Goal: Transaction & Acquisition: Download file/media

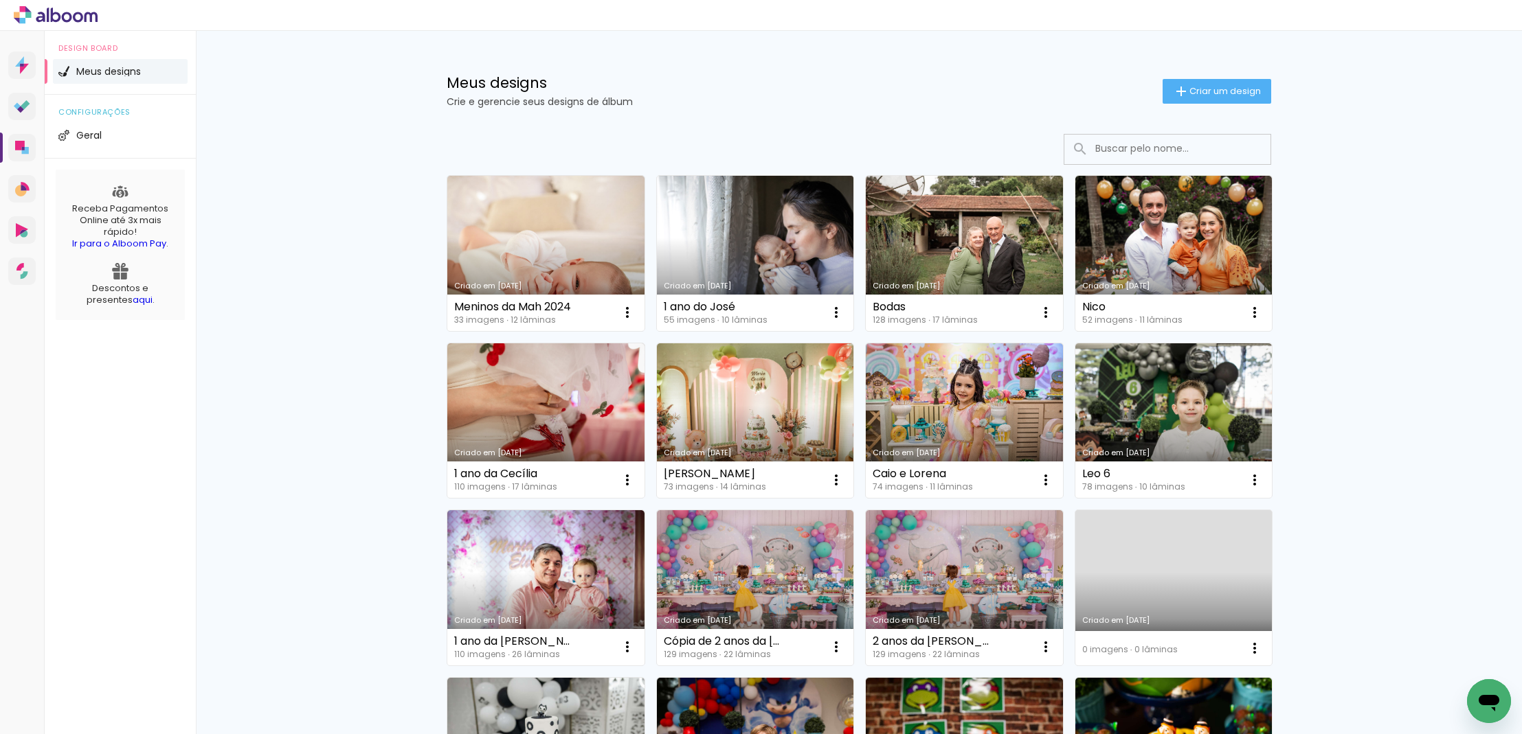
click at [776, 262] on link "Criado em [DATE]" at bounding box center [755, 253] width 197 height 155
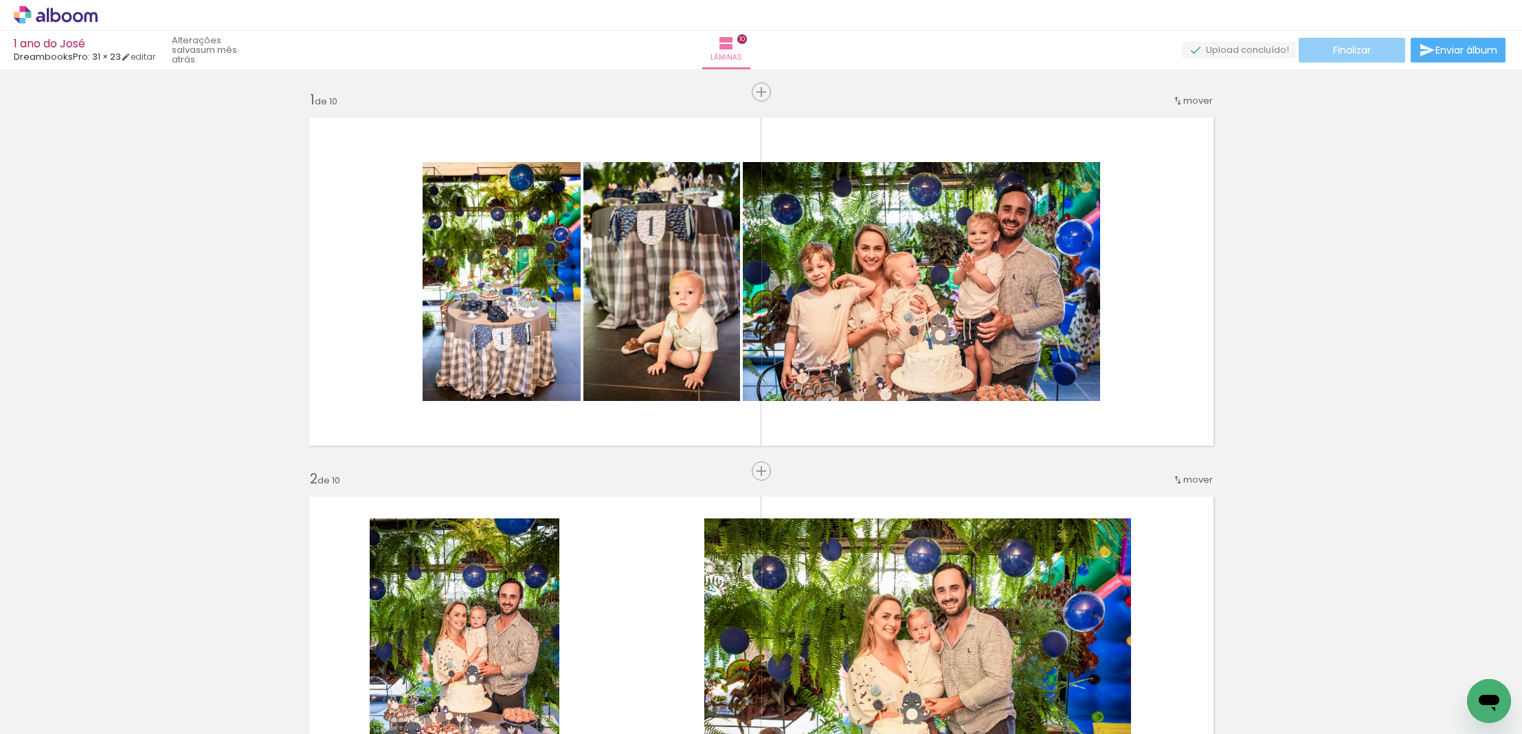
click at [1357, 49] on span "Finalizar" at bounding box center [1352, 50] width 38 height 10
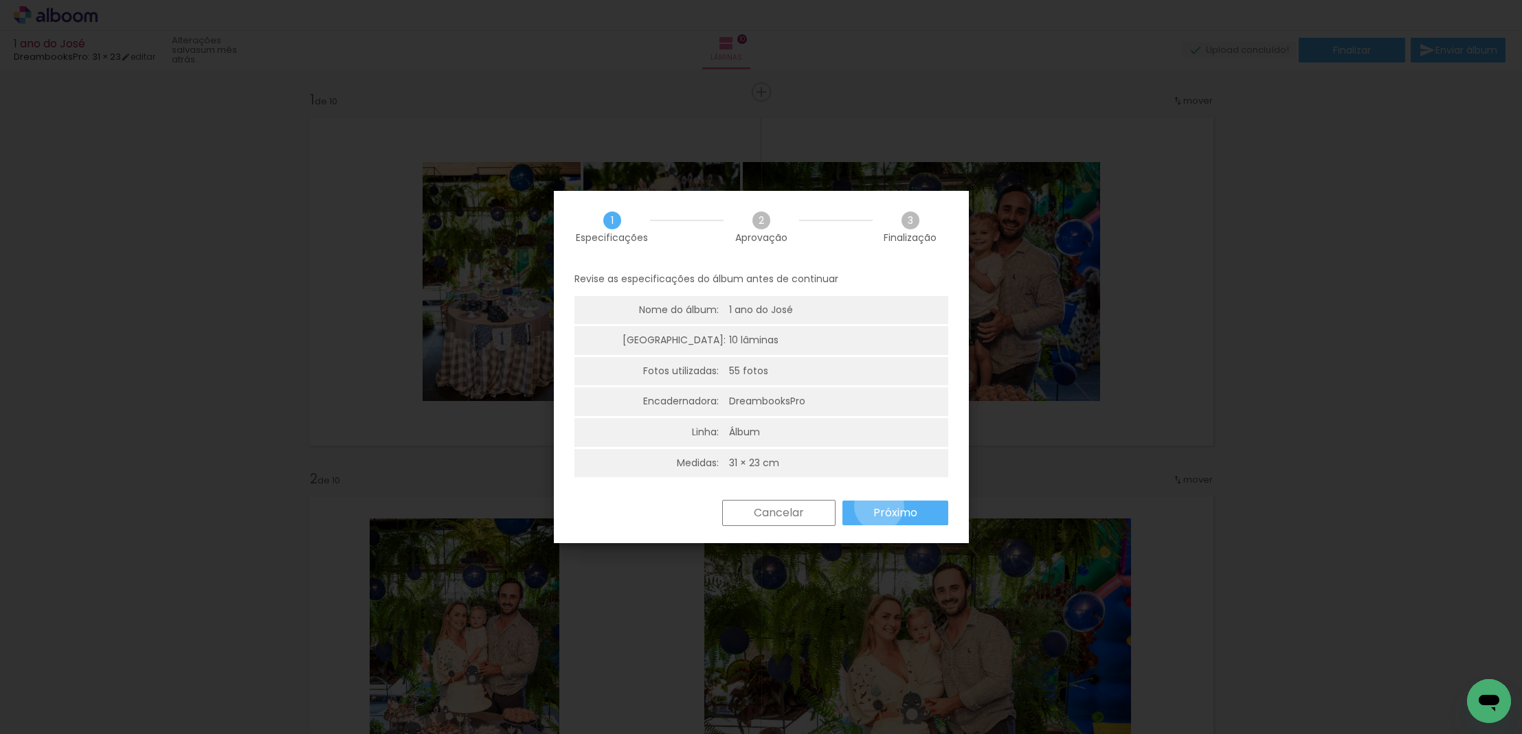
click at [193, 652] on slot "Próximo" at bounding box center [184, 660] width 17 height 17
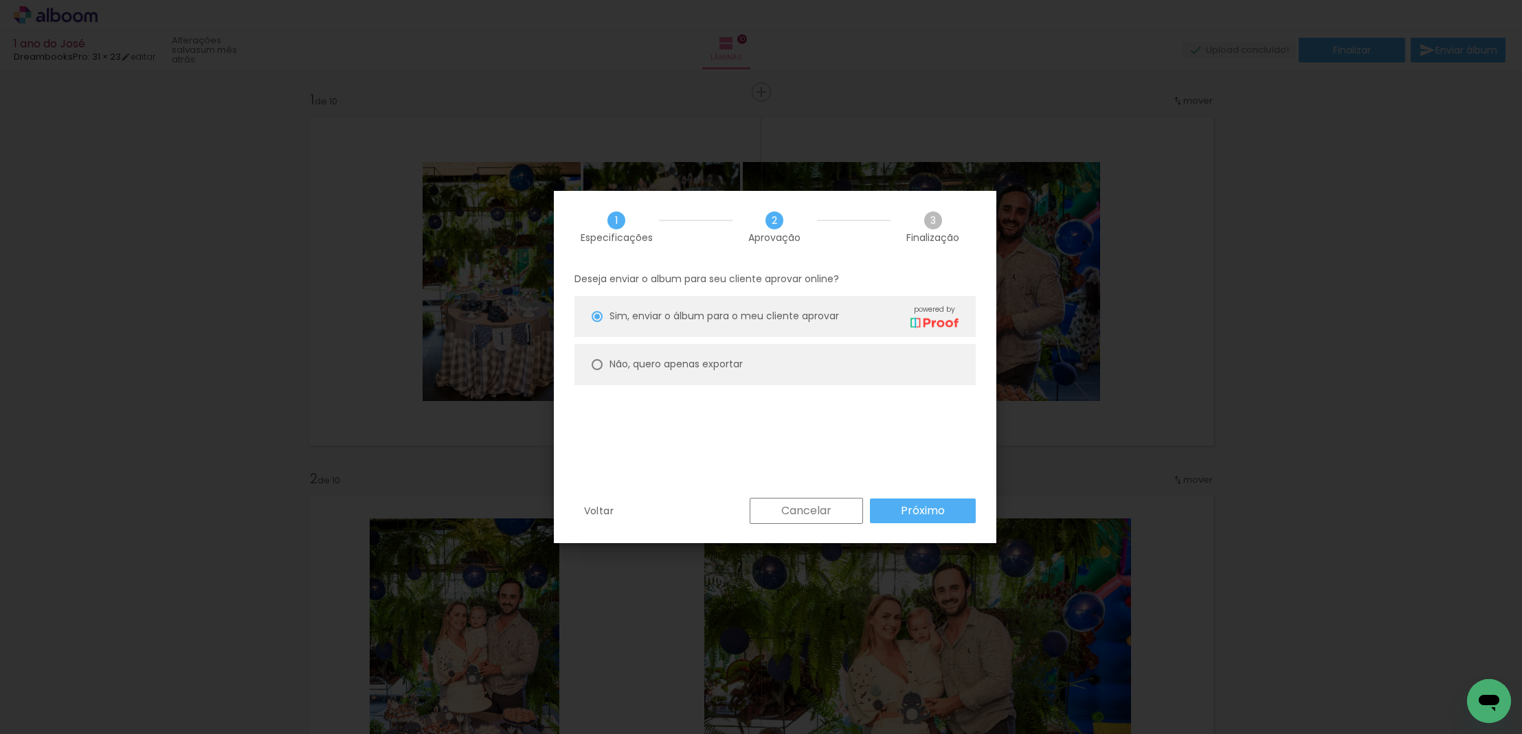
click at [945, 652] on div at bounding box center [953, 660] width 17 height 17
type paper-radio-button "on"
click at [1330, 649] on slot "Próximo" at bounding box center [1368, 688] width 77 height 79
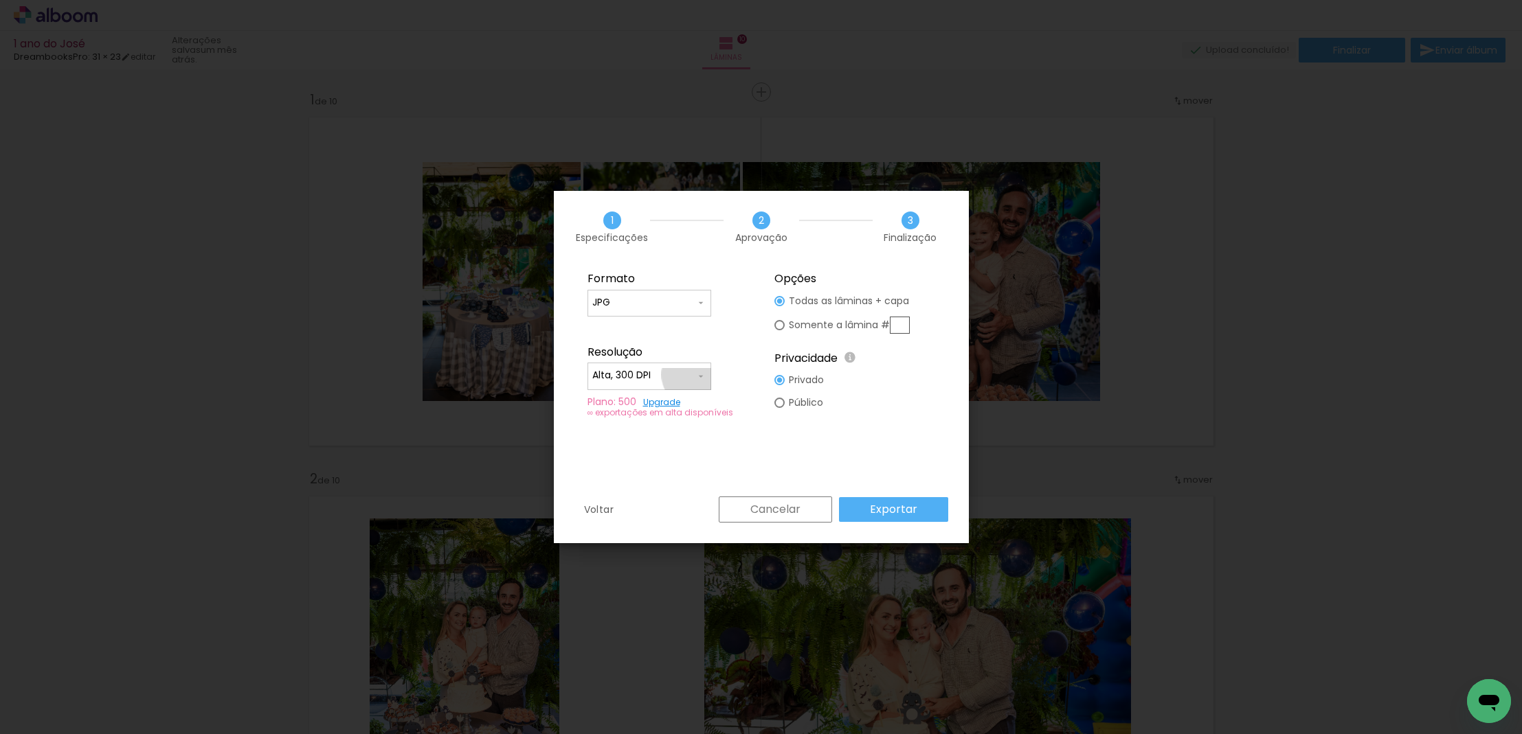
click at [0, 0] on iron-icon at bounding box center [0, 0] width 0 height 0
click at [0, 0] on input "JPG" at bounding box center [0, 0] width 0 height 0
click at [0, 0] on paper-item "JPG" at bounding box center [0, 0] width 0 height 0
click at [0, 0] on slot "Exportar" at bounding box center [0, 0] width 0 height 0
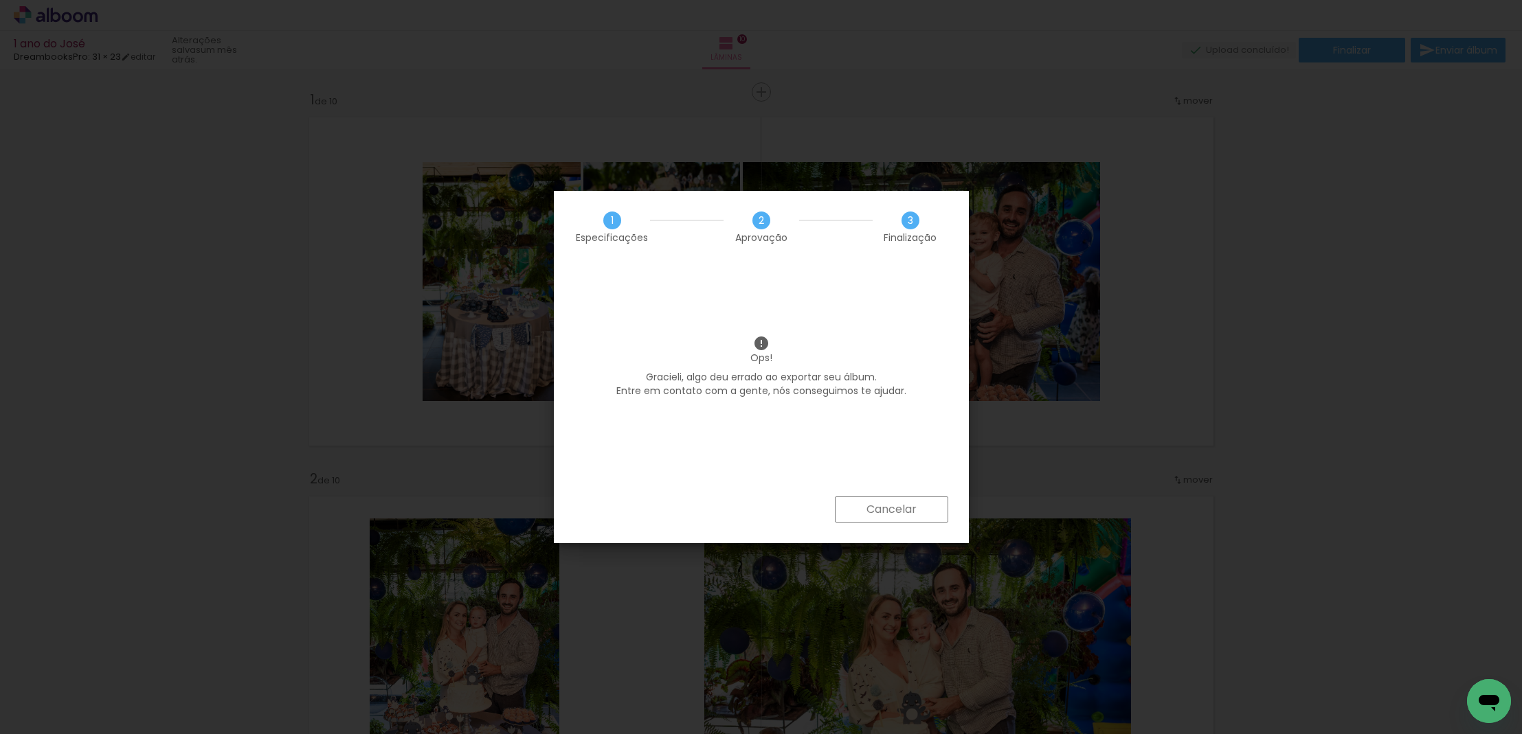
scroll to position [0, 1]
click at [0, 0] on slot "Cancelar" at bounding box center [0, 0] width 0 height 0
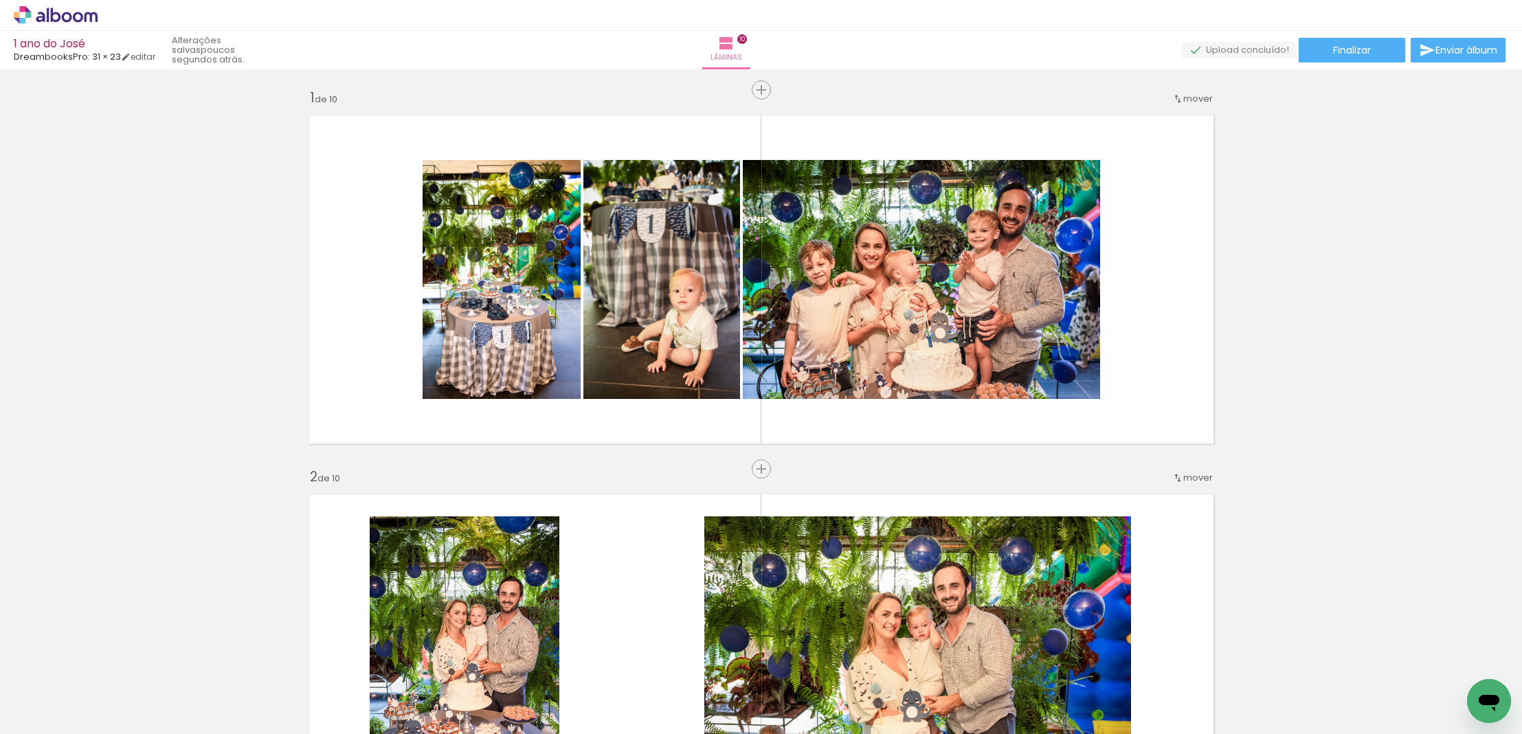
scroll to position [0, 0]
click at [1340, 50] on span "Finalizar" at bounding box center [1352, 50] width 38 height 10
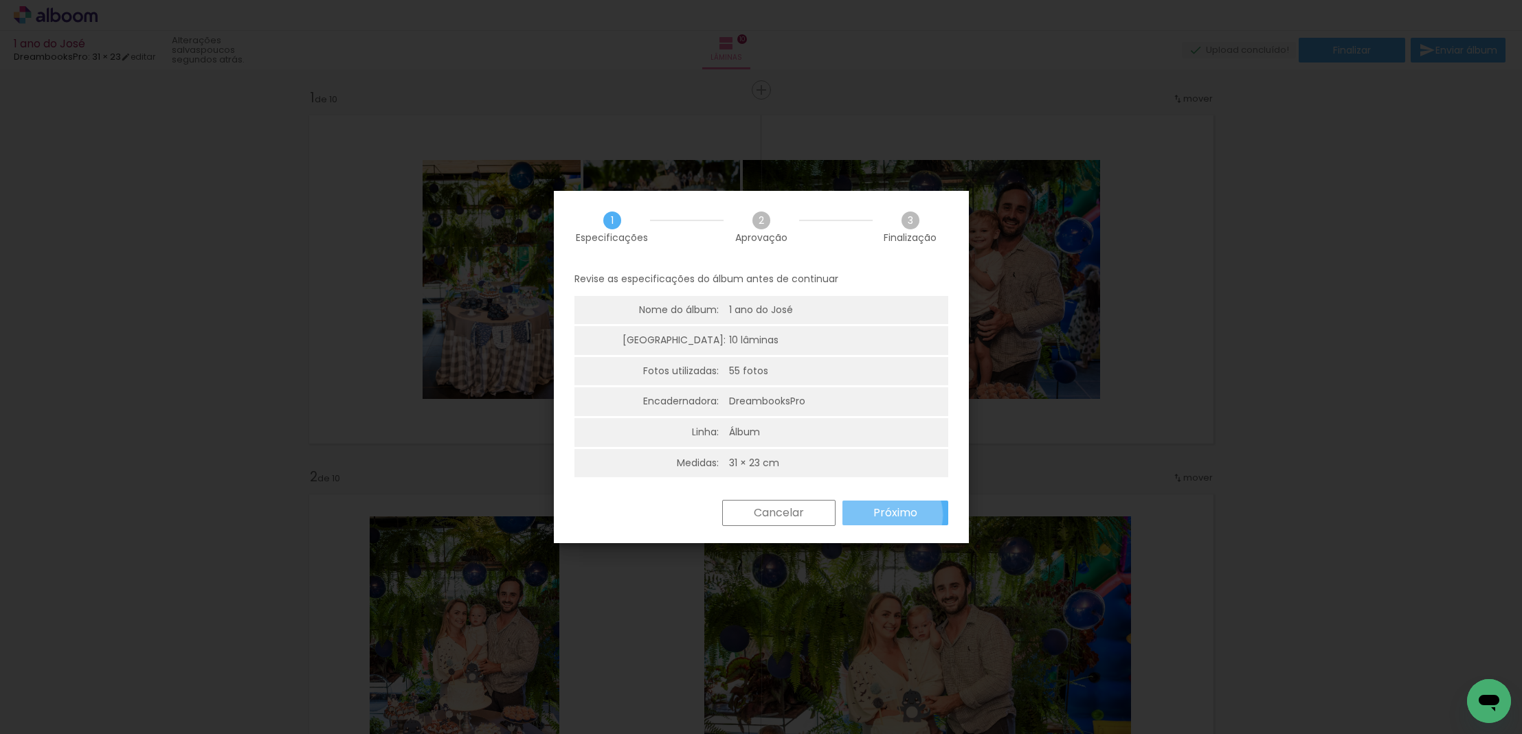
click at [193, 652] on slot "Próximo" at bounding box center [184, 660] width 17 height 17
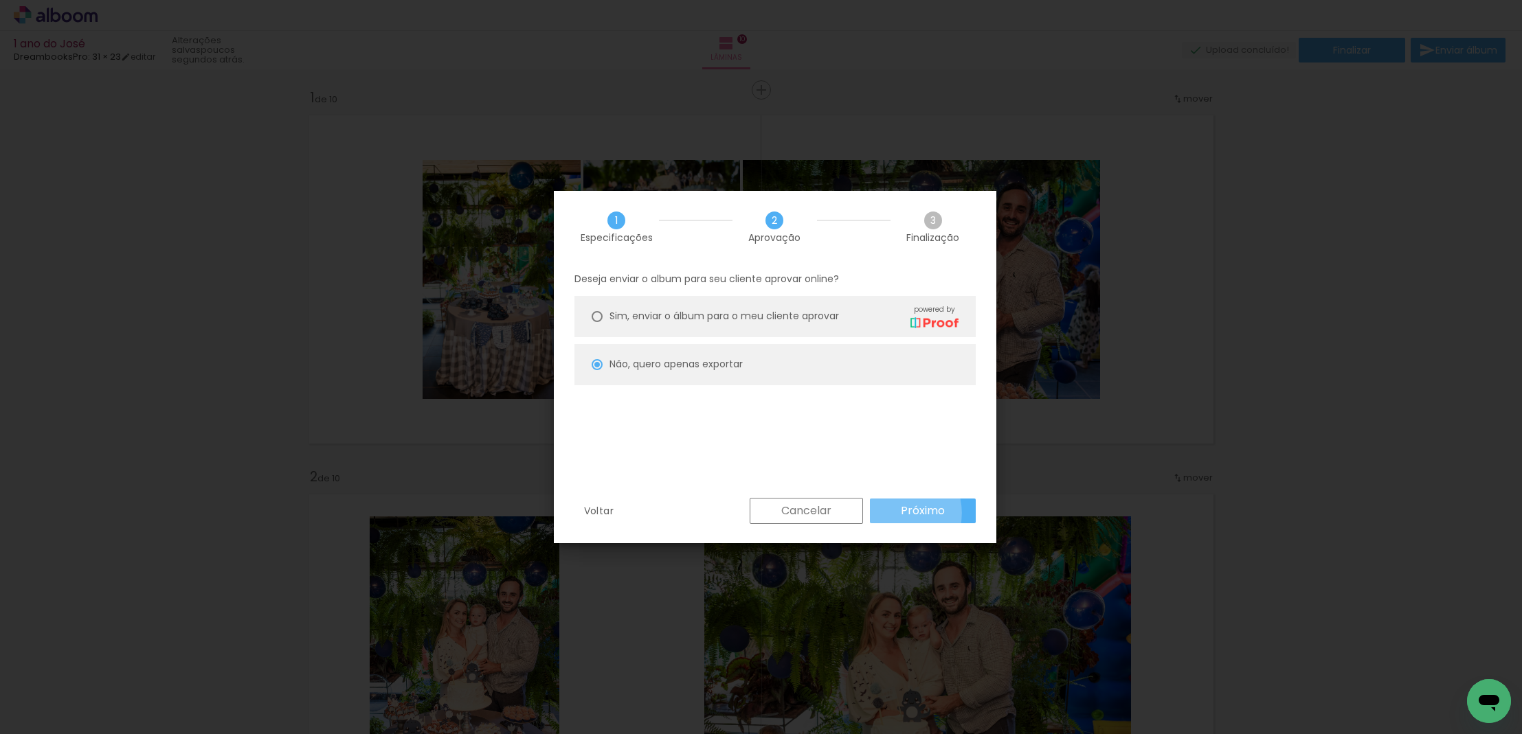
click at [1270, 656] on paper-button "Próximo" at bounding box center [1292, 688] width 44 height 65
type input "Alta, 300 DPI"
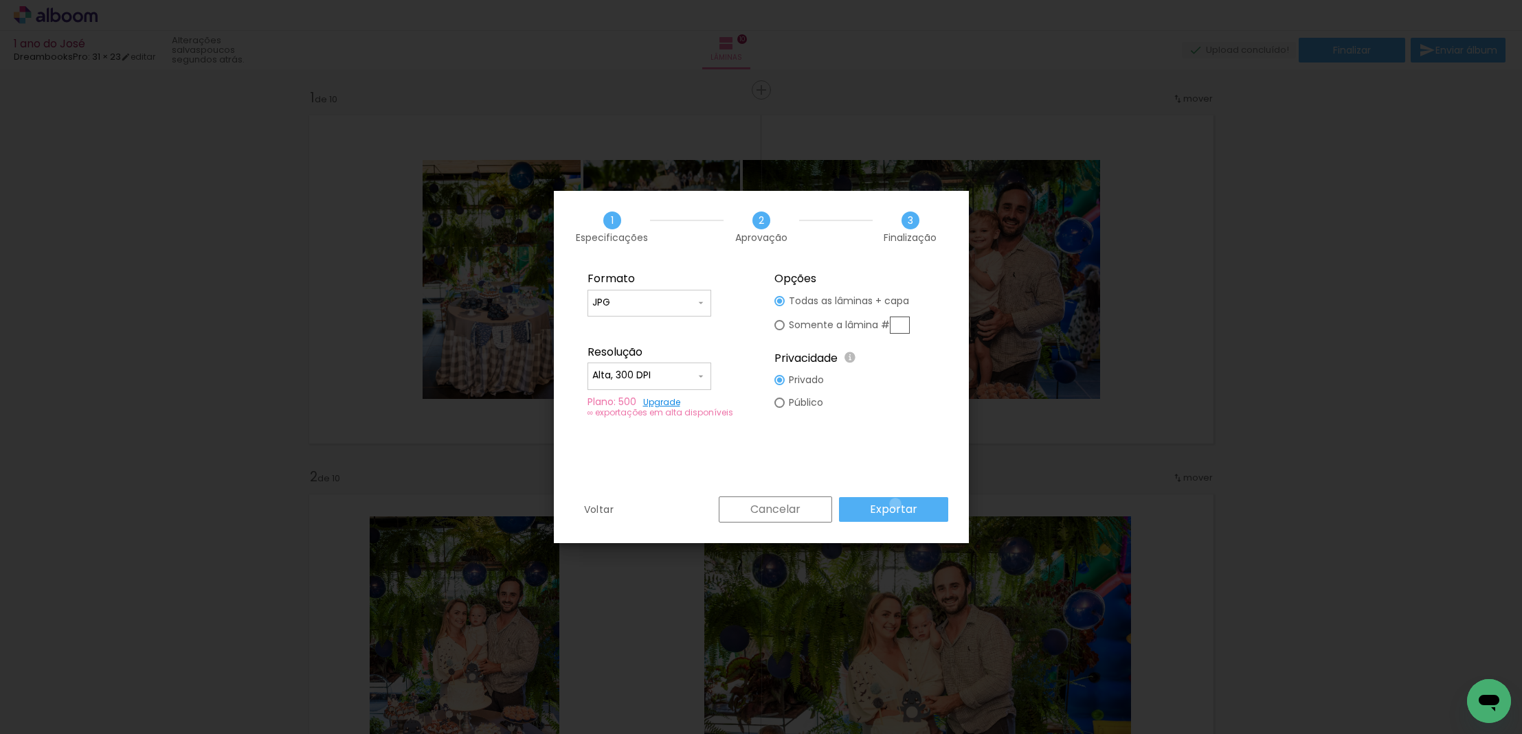
click at [0, 0] on slot "Exportar" at bounding box center [0, 0] width 0 height 0
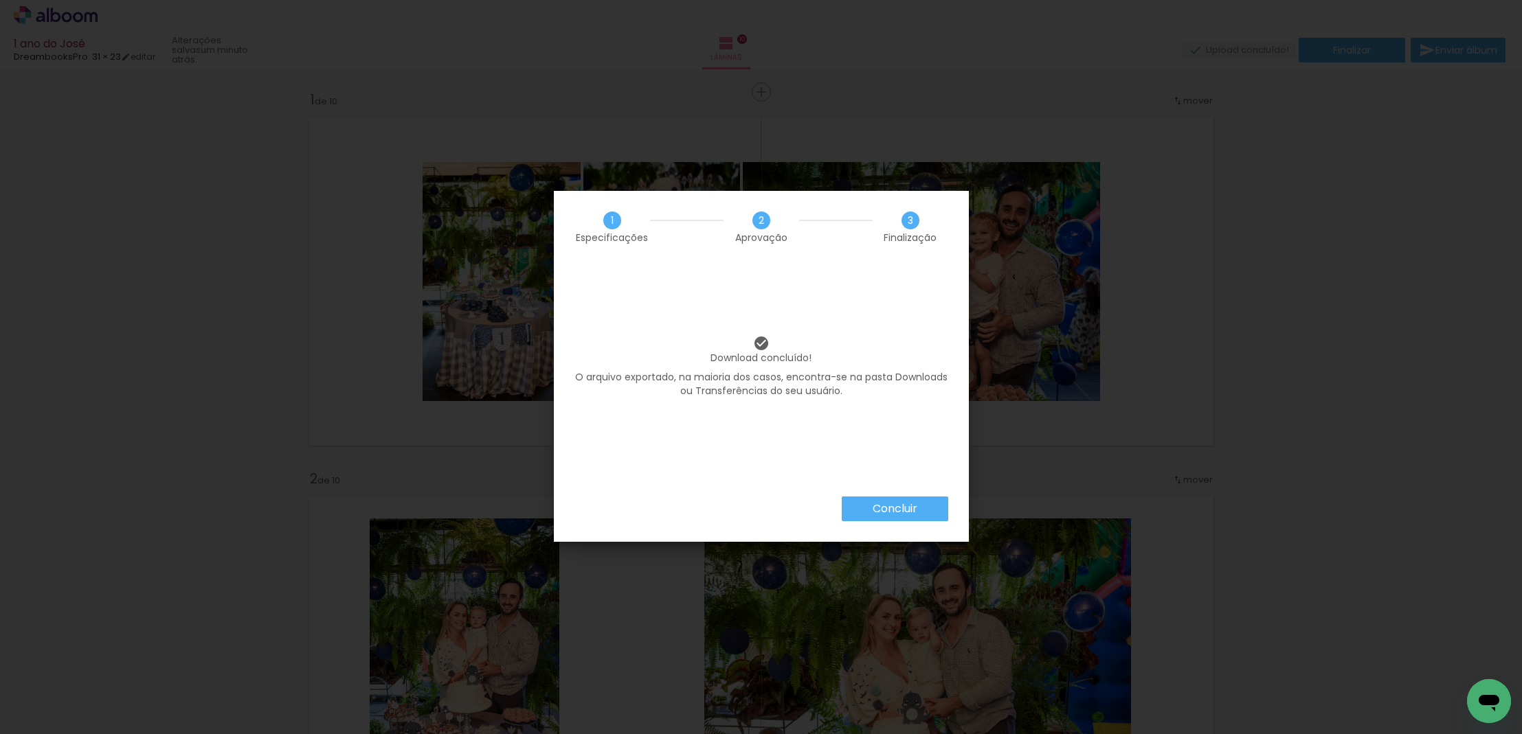
scroll to position [2, 0]
click at [0, 0] on slot "Concluir" at bounding box center [0, 0] width 0 height 0
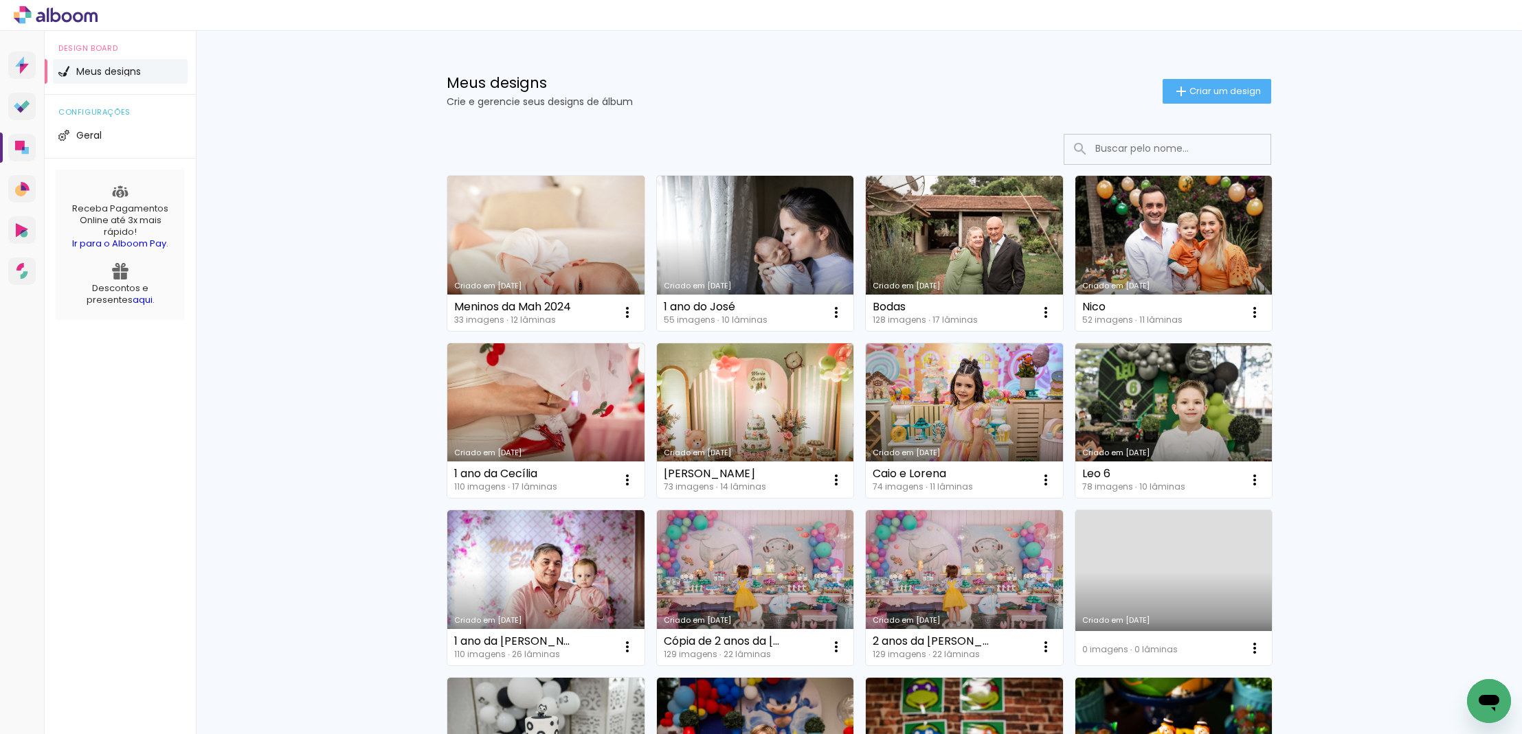
click at [530, 245] on link "Criado em [DATE]" at bounding box center [545, 253] width 197 height 155
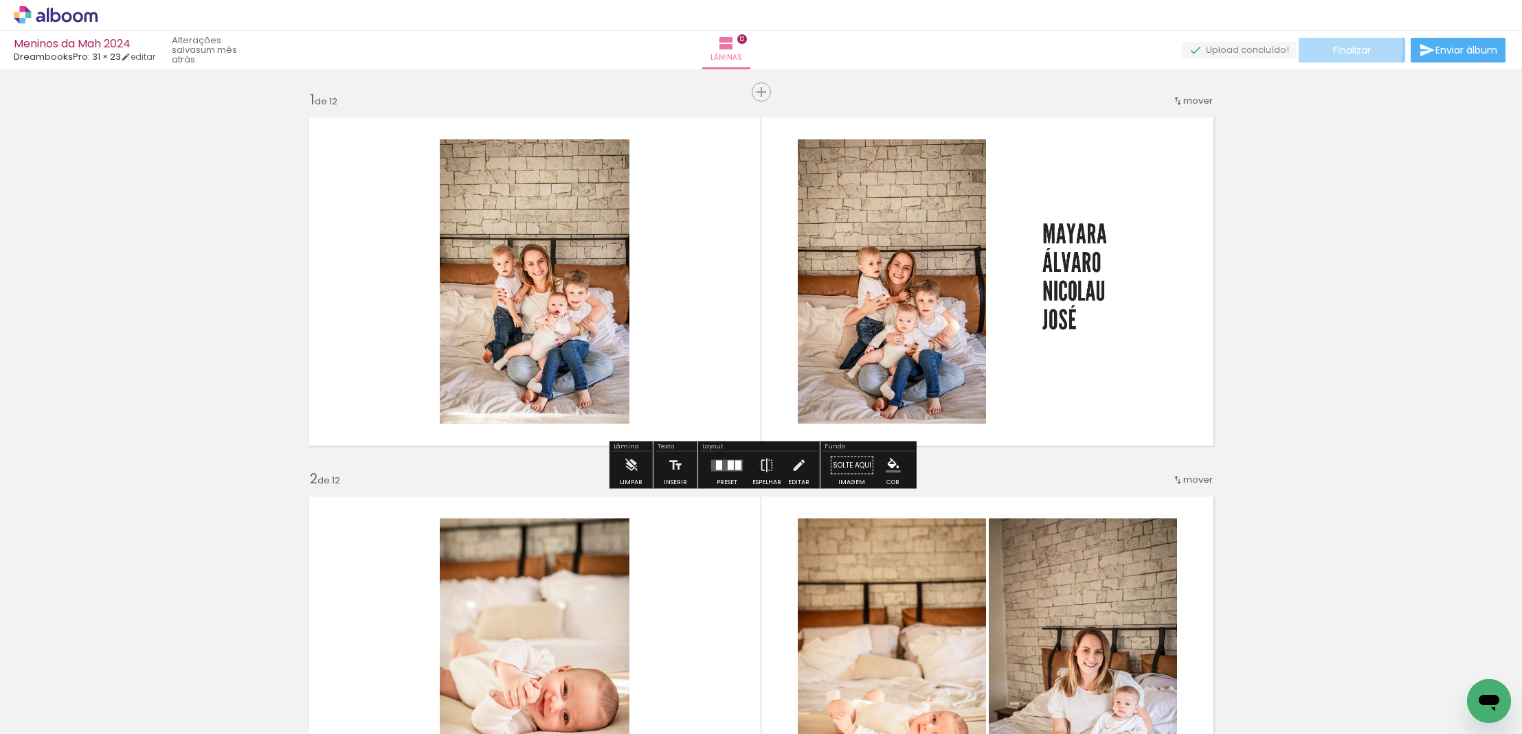
click at [1344, 47] on span "Finalizar" at bounding box center [1352, 50] width 38 height 10
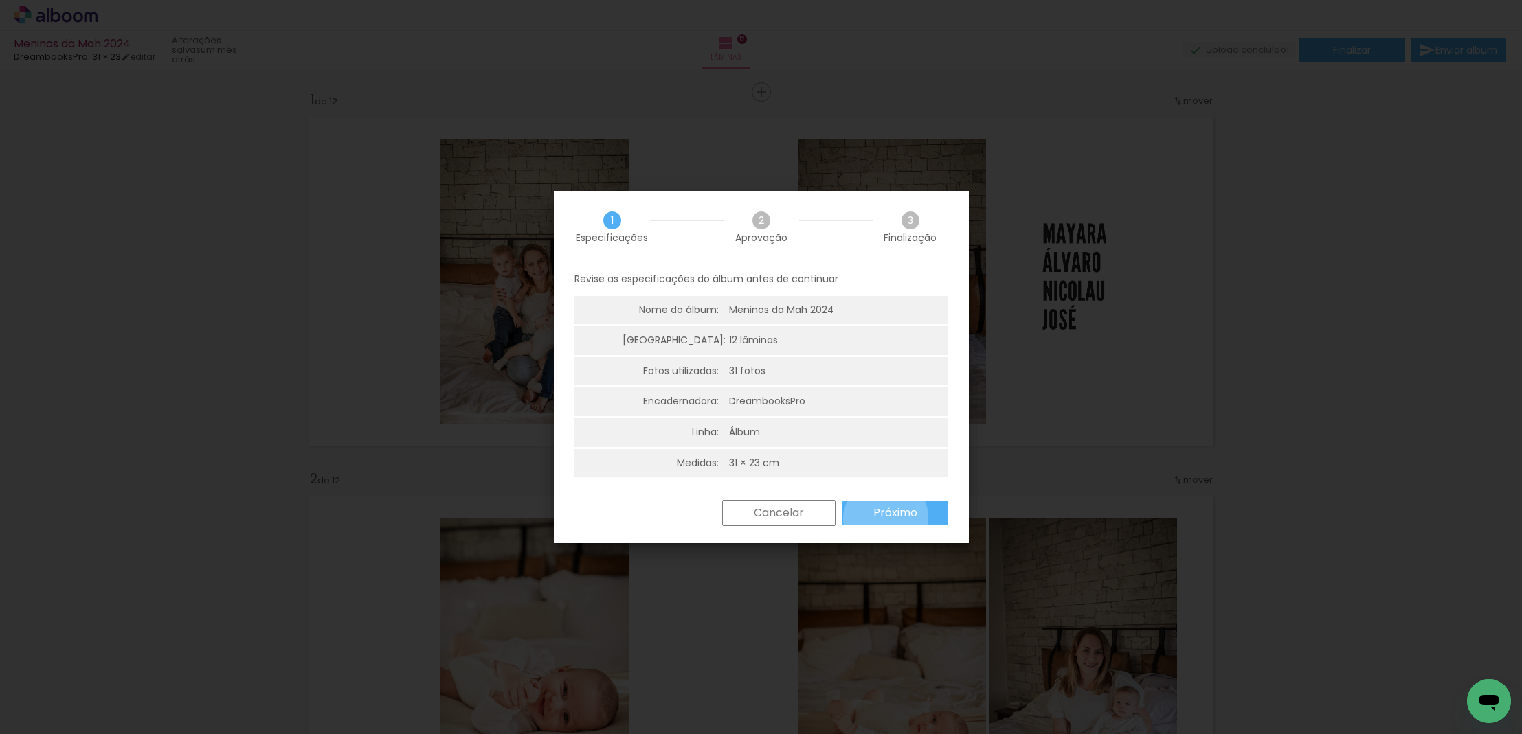
click at [0, 0] on slot "Próximo" at bounding box center [0, 0] width 0 height 0
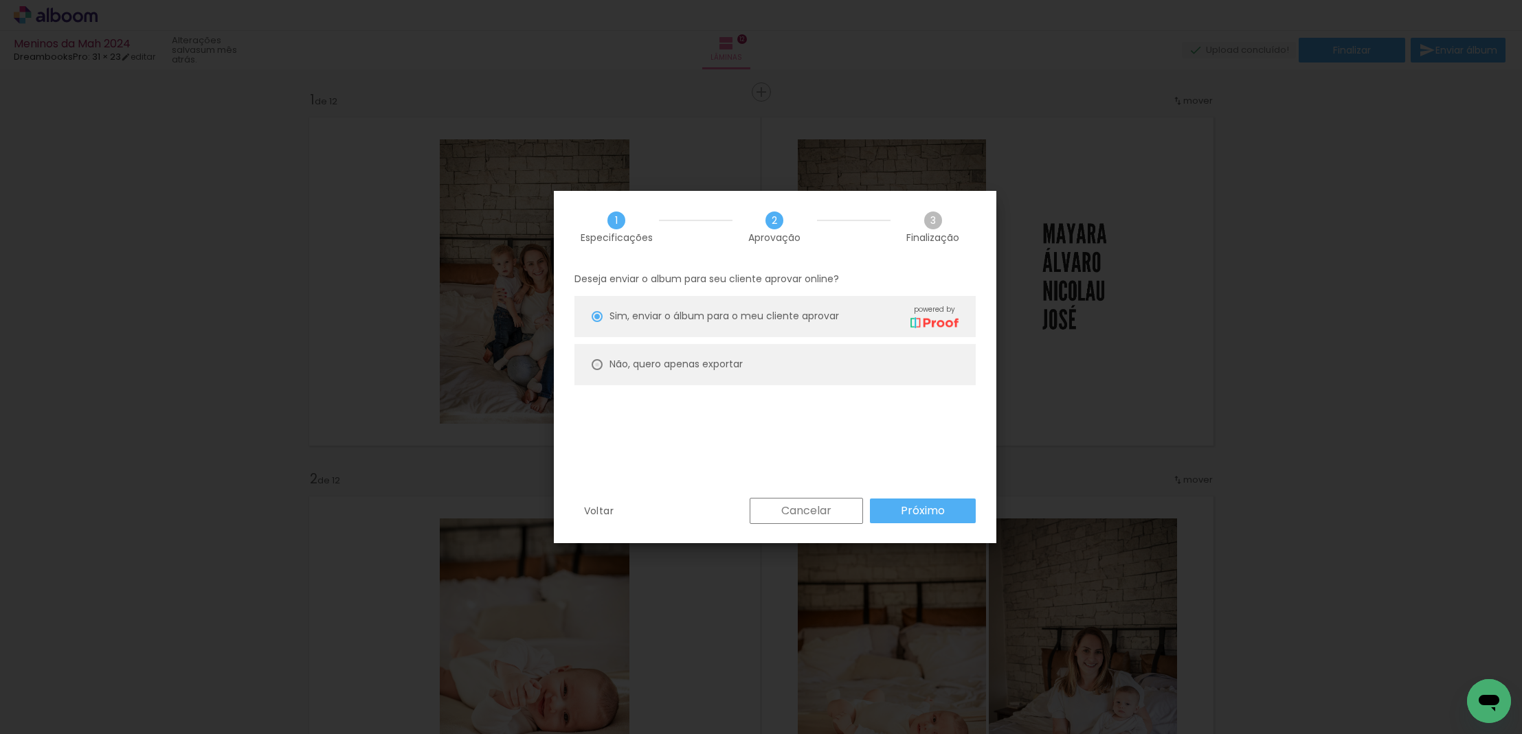
click at [594, 365] on div at bounding box center [596, 364] width 11 height 11
type paper-radio-button "on"
click at [0, 0] on slot "Próximo" at bounding box center [0, 0] width 0 height 0
type input "Alta, 300 DPI"
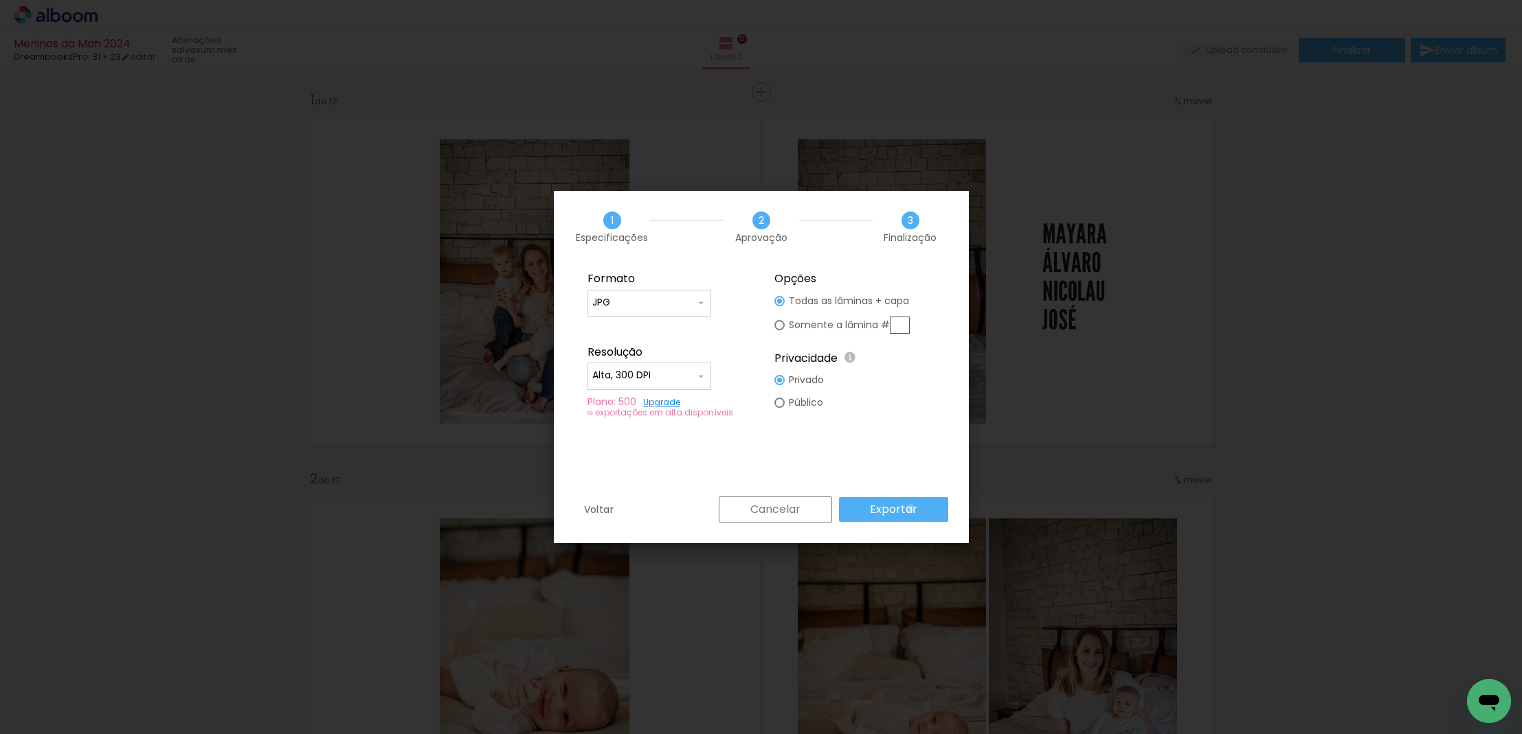
click at [0, 0] on slot "Exportar" at bounding box center [0, 0] width 0 height 0
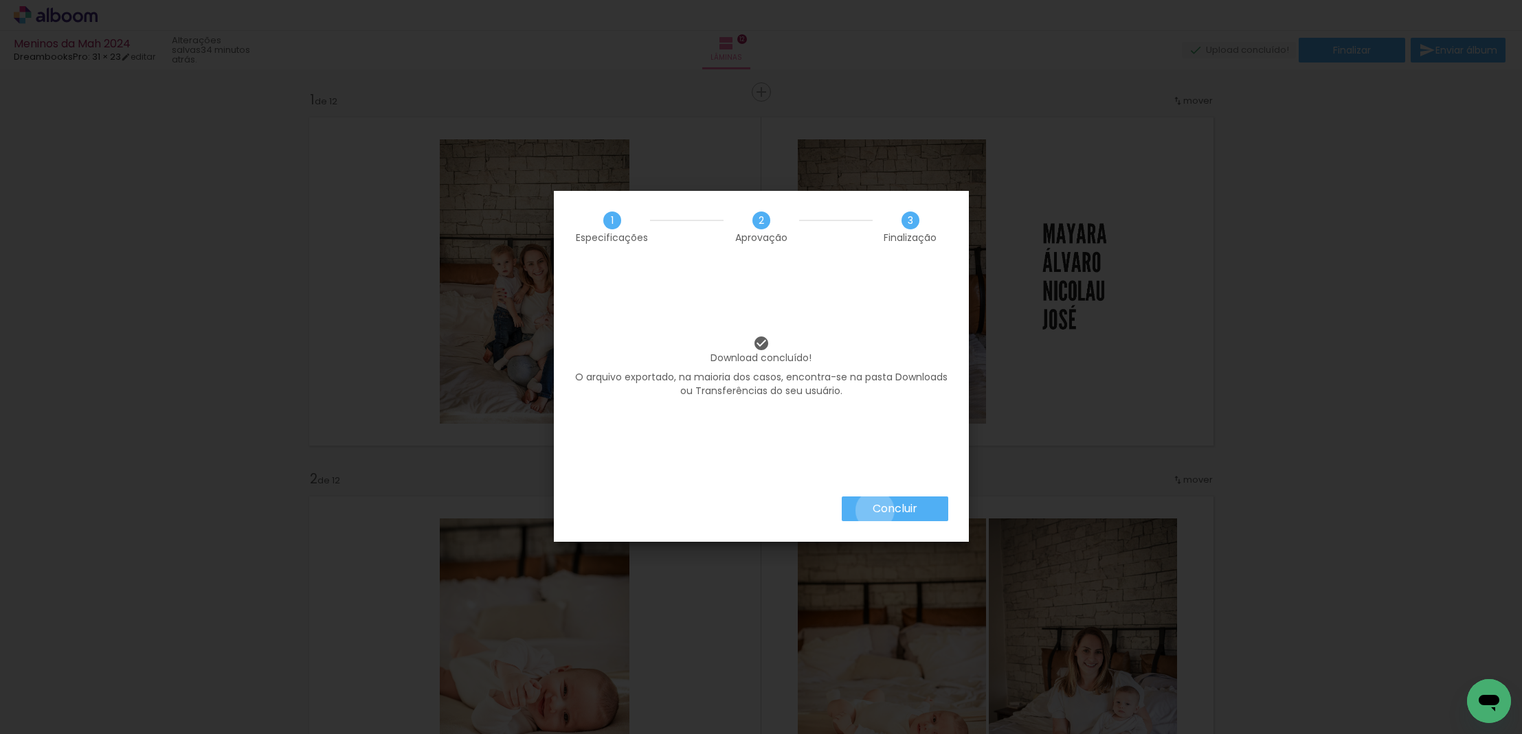
click at [0, 0] on slot "Concluir" at bounding box center [0, 0] width 0 height 0
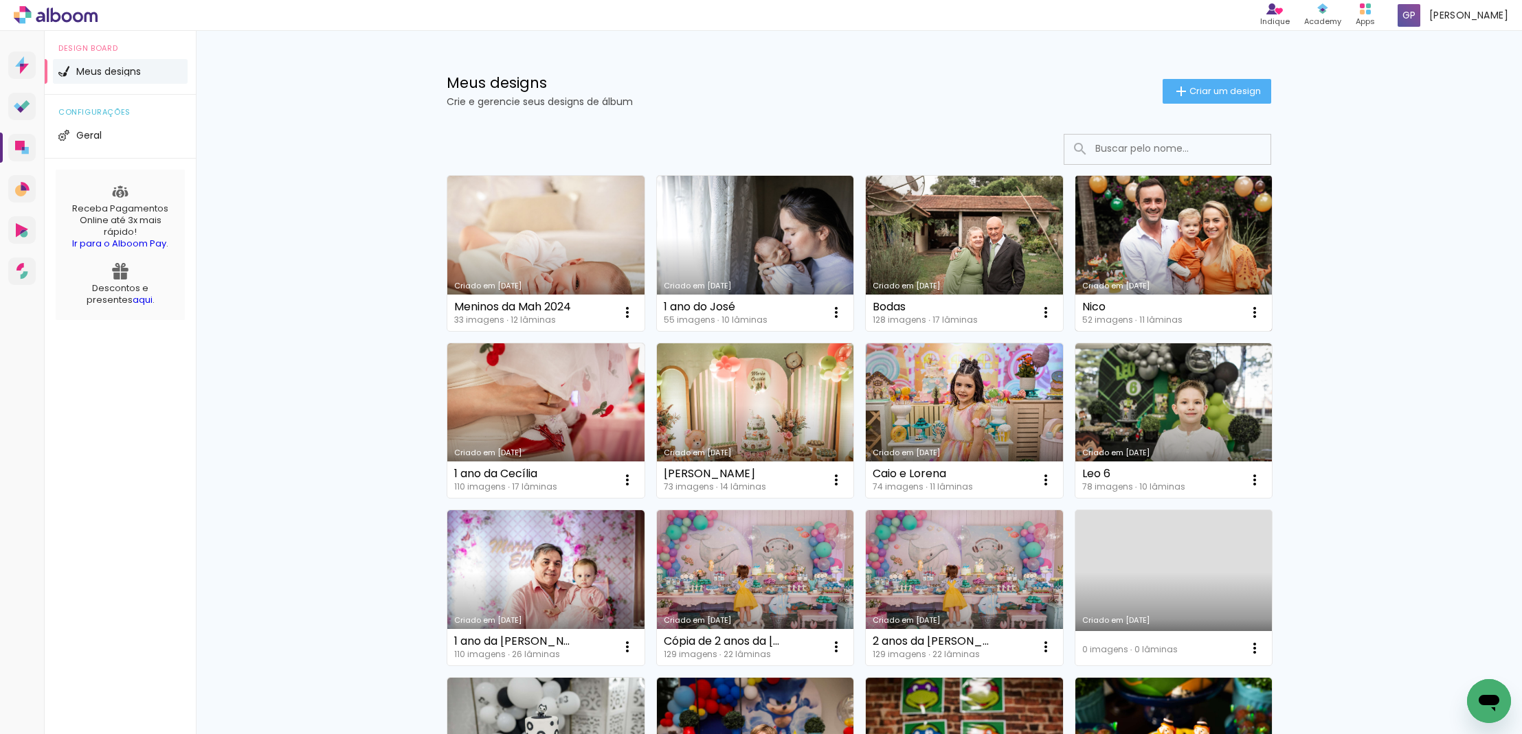
click at [1176, 247] on link "Criado em [DATE]" at bounding box center [1173, 253] width 197 height 155
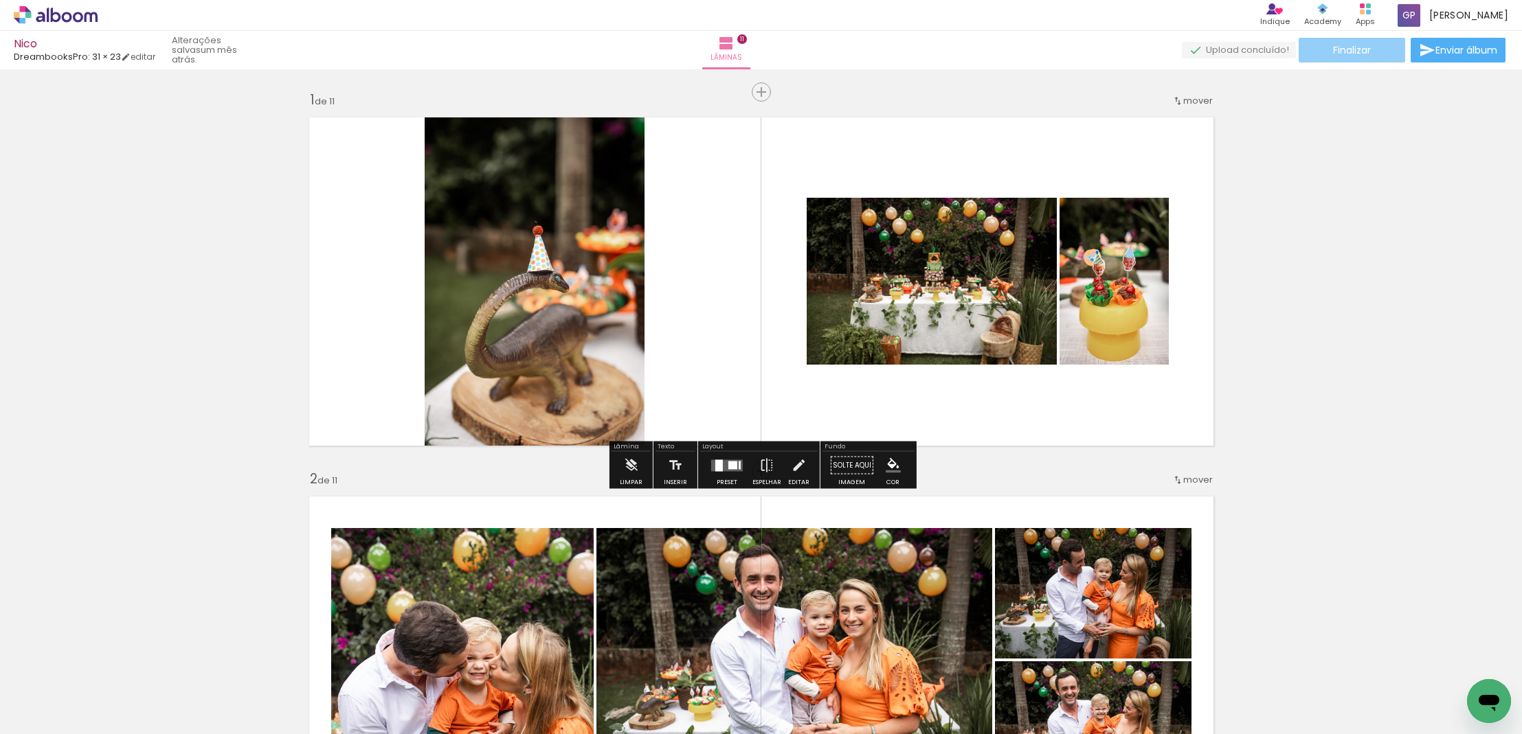
click at [1342, 49] on span "Finalizar" at bounding box center [1352, 50] width 38 height 10
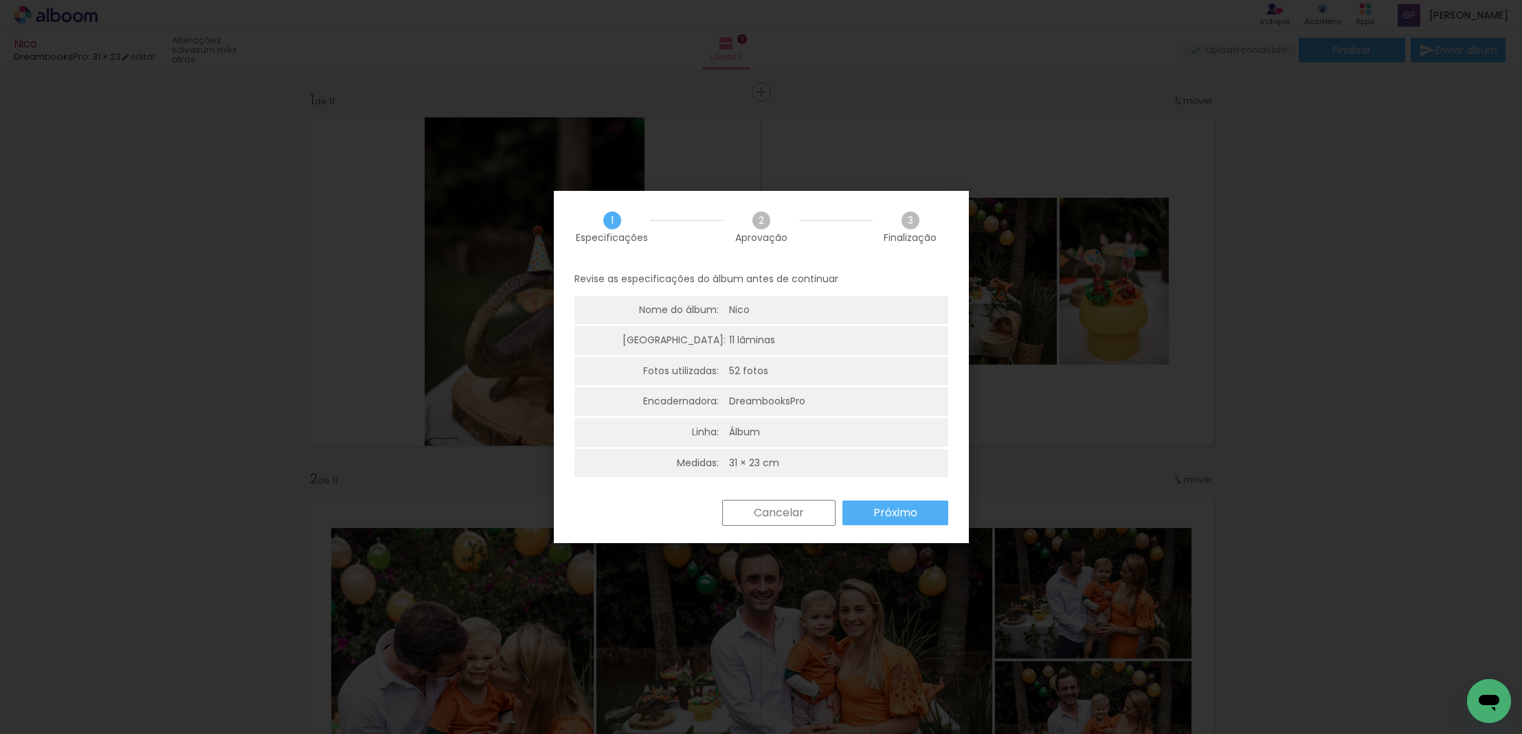
click at [0, 0] on slot "Próximo" at bounding box center [0, 0] width 0 height 0
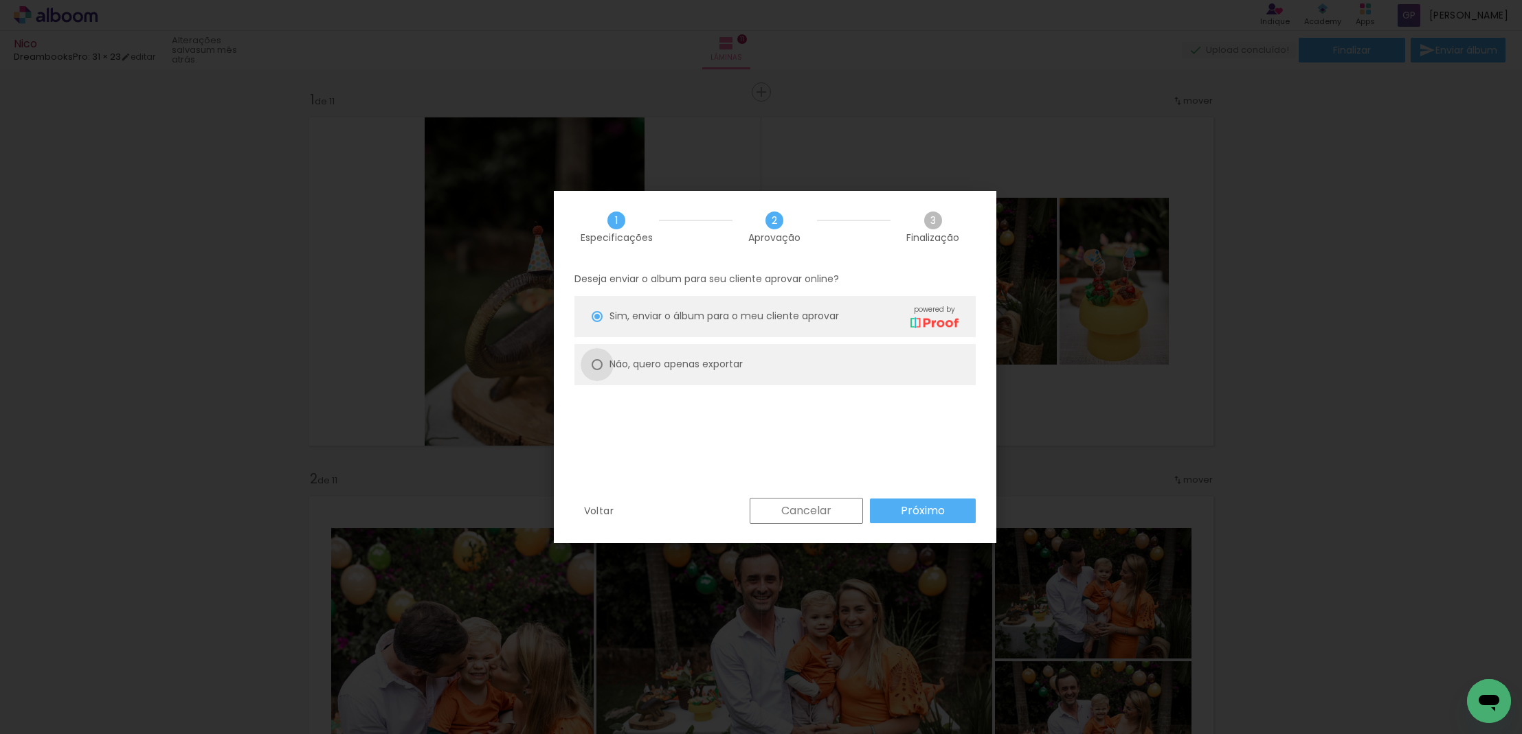
click at [597, 362] on div at bounding box center [596, 364] width 11 height 11
type paper-radio-button "on"
click at [0, 0] on slot "Próximo" at bounding box center [0, 0] width 0 height 0
type input "Alta, 300 DPI"
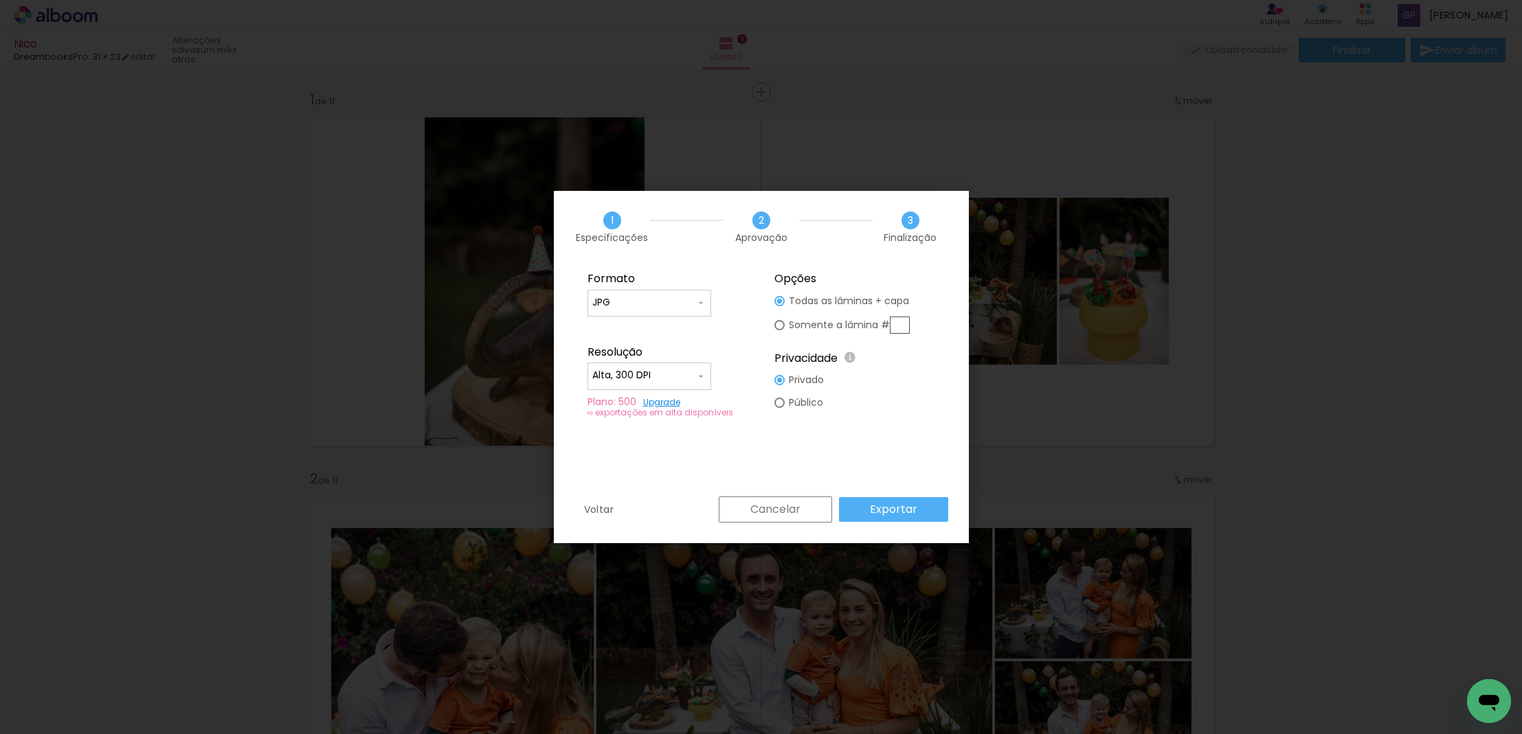
click at [0, 0] on slot "Exportar" at bounding box center [0, 0] width 0 height 0
